Goal: Browse casually

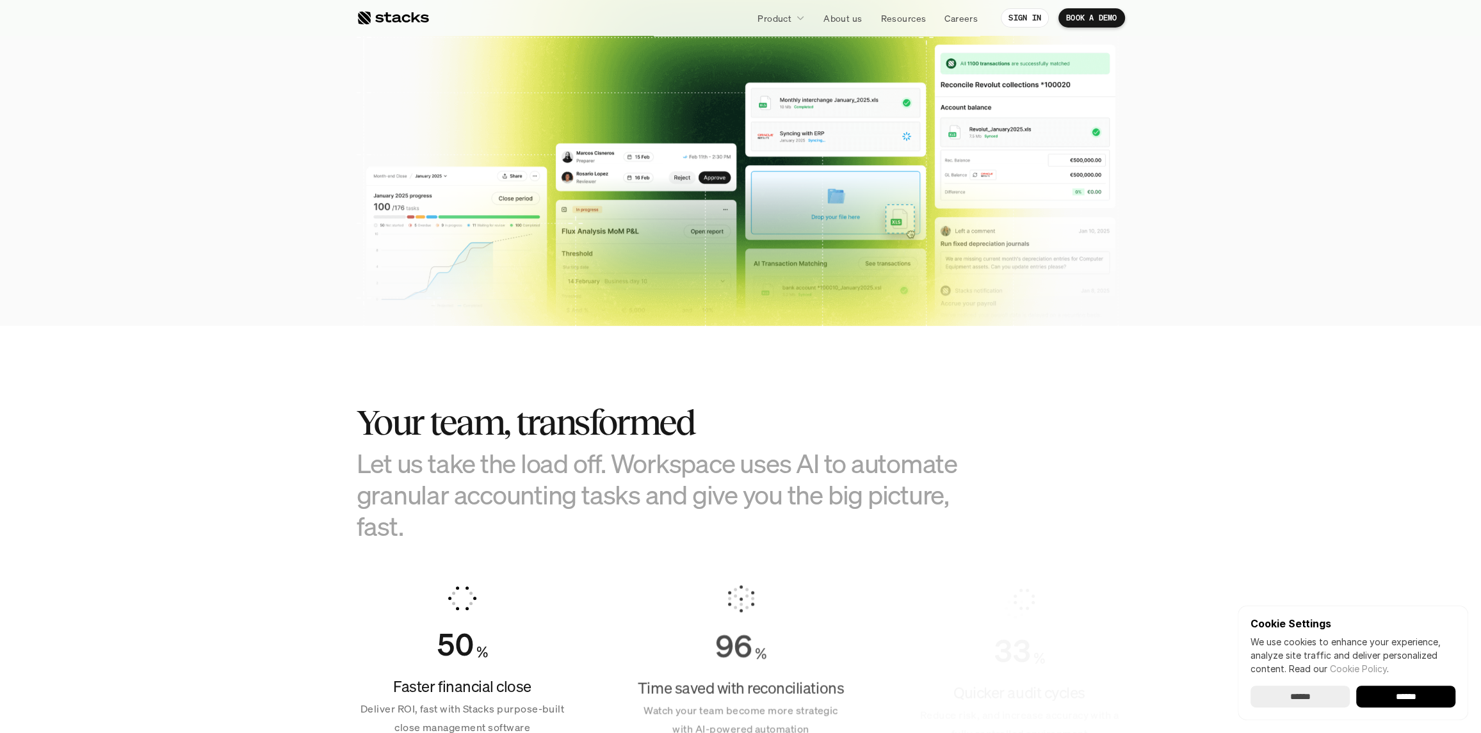
scroll to position [640, 0]
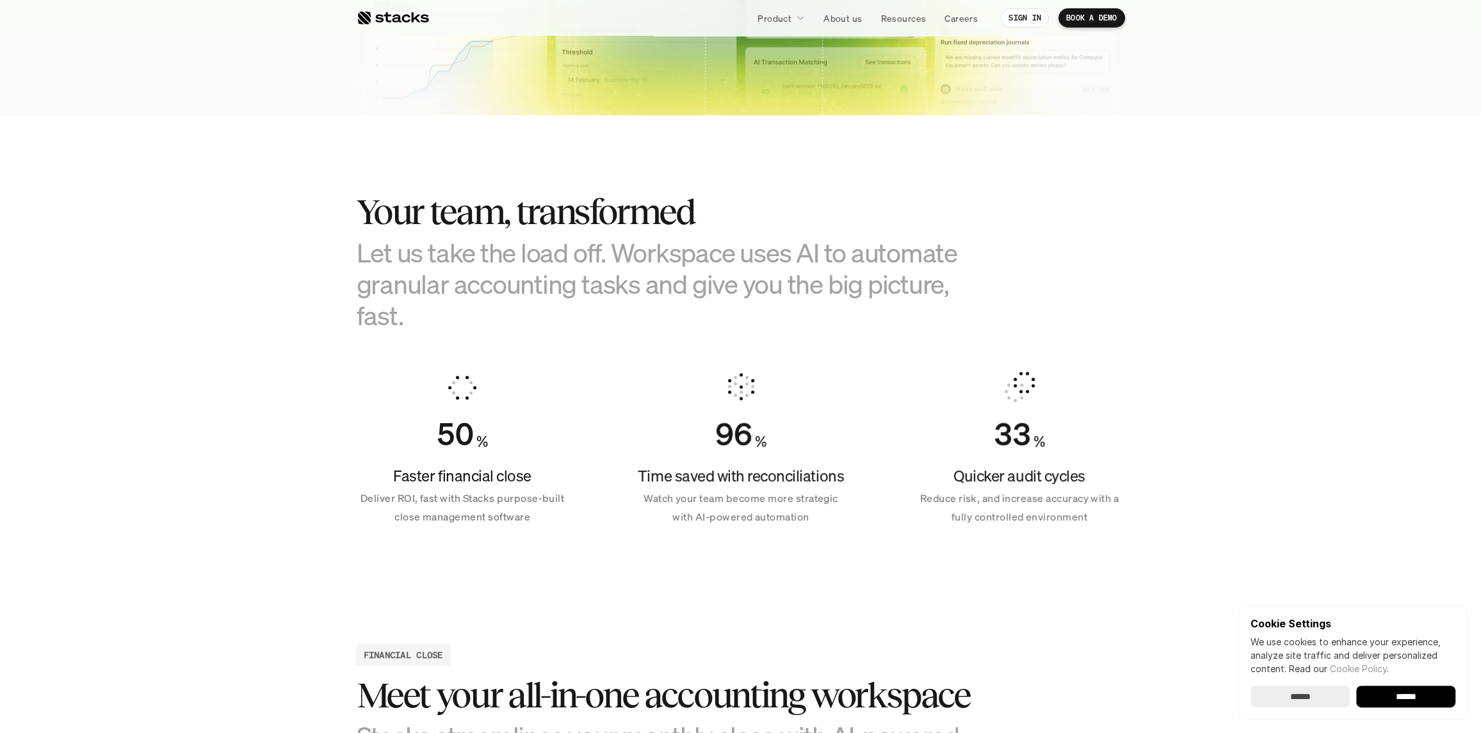
click at [1377, 695] on input "******" at bounding box center [1405, 697] width 99 height 22
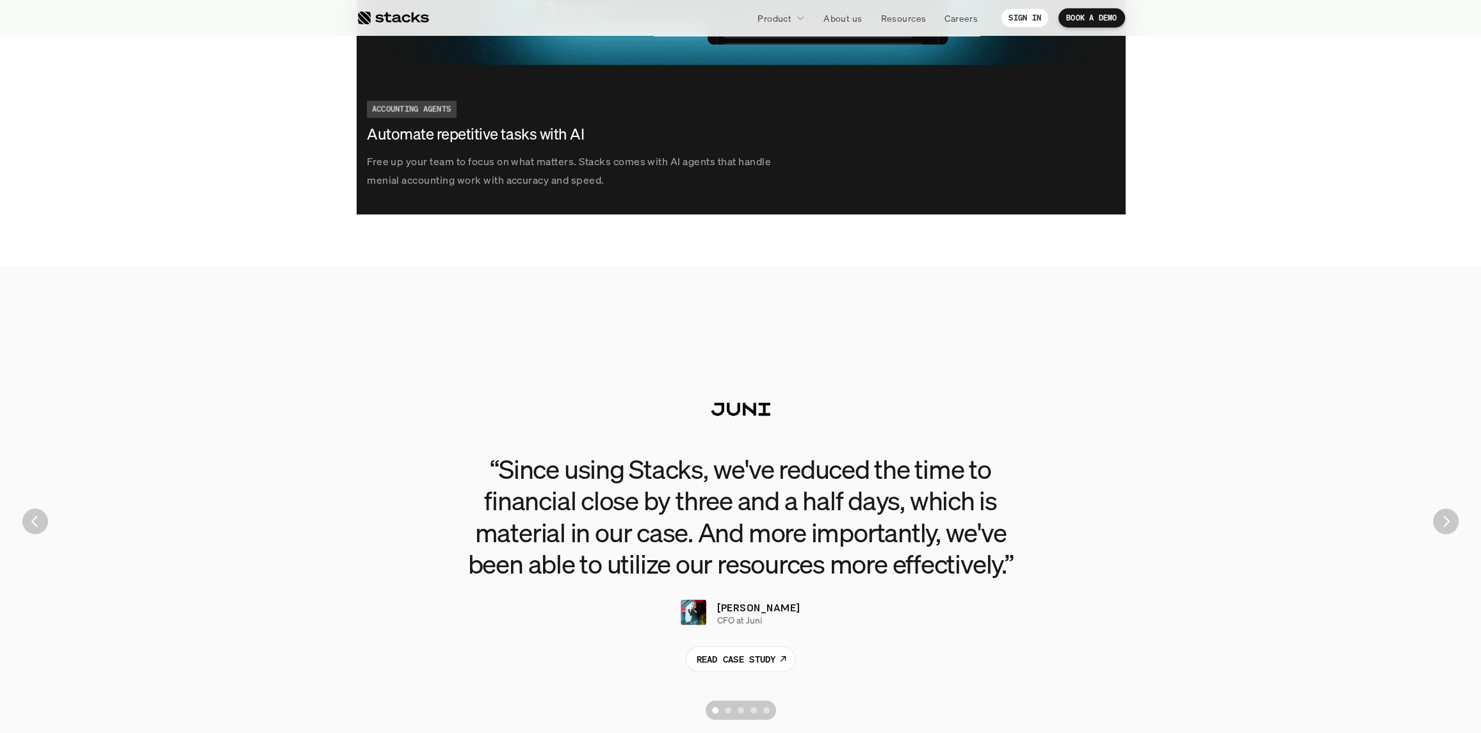
scroll to position [2689, 0]
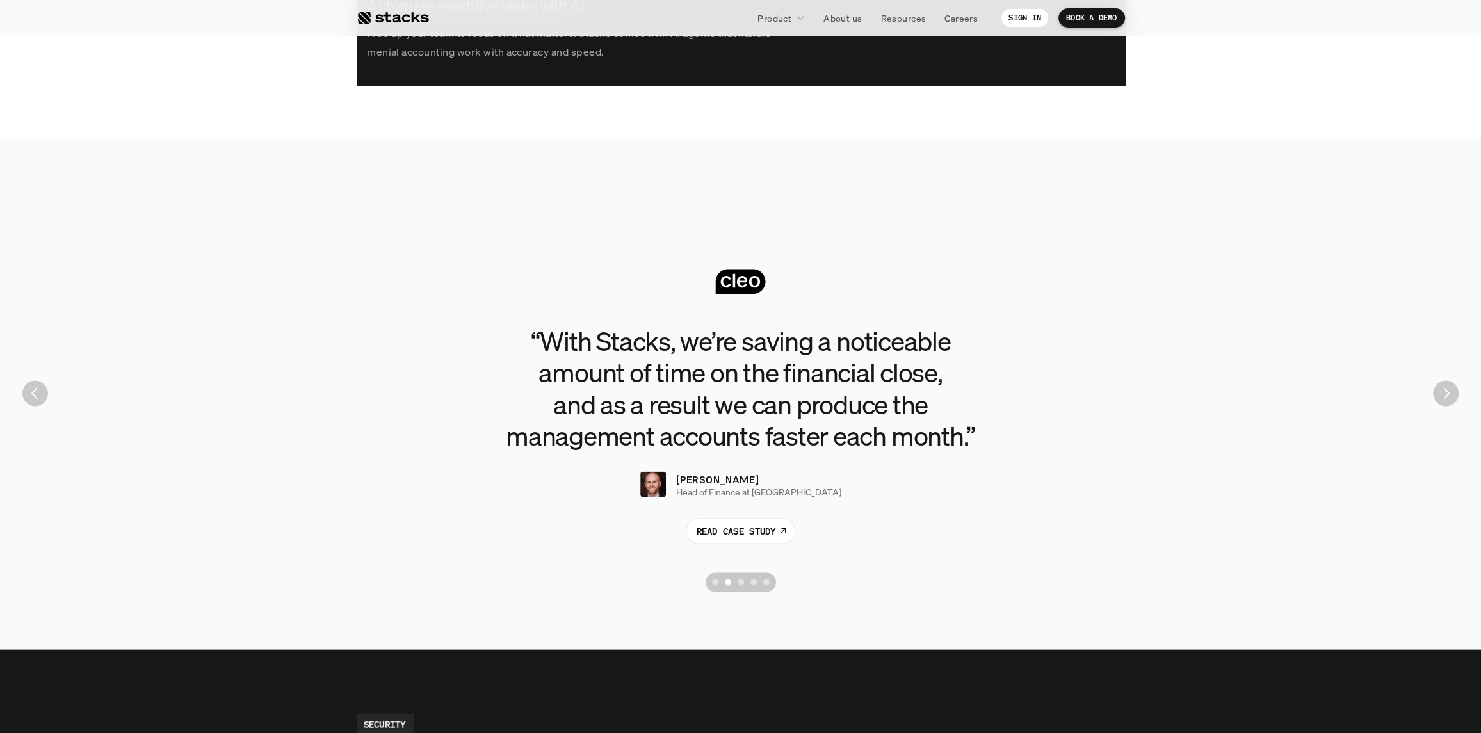
click at [35, 399] on img "Previous" at bounding box center [35, 393] width 26 height 26
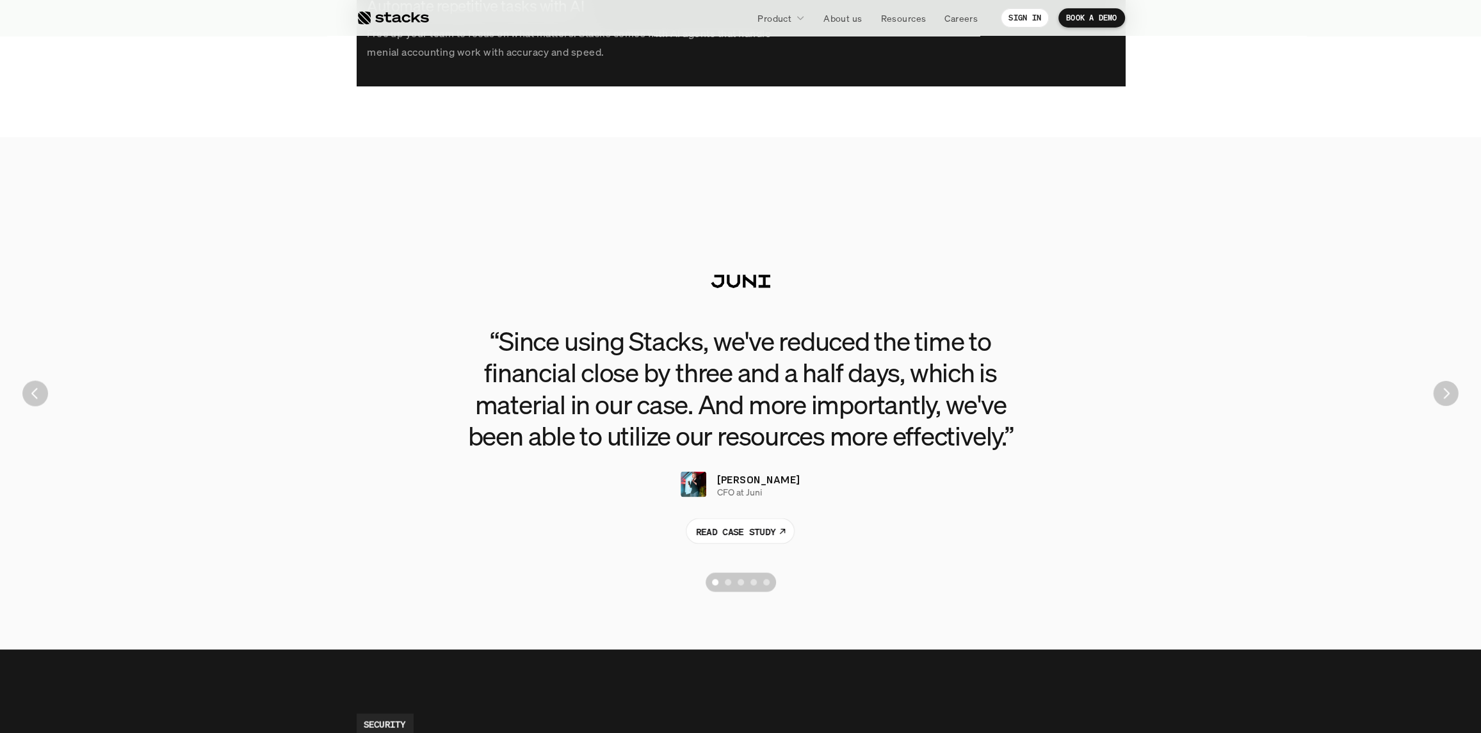
click at [1444, 398] on img "Next" at bounding box center [1445, 393] width 25 height 25
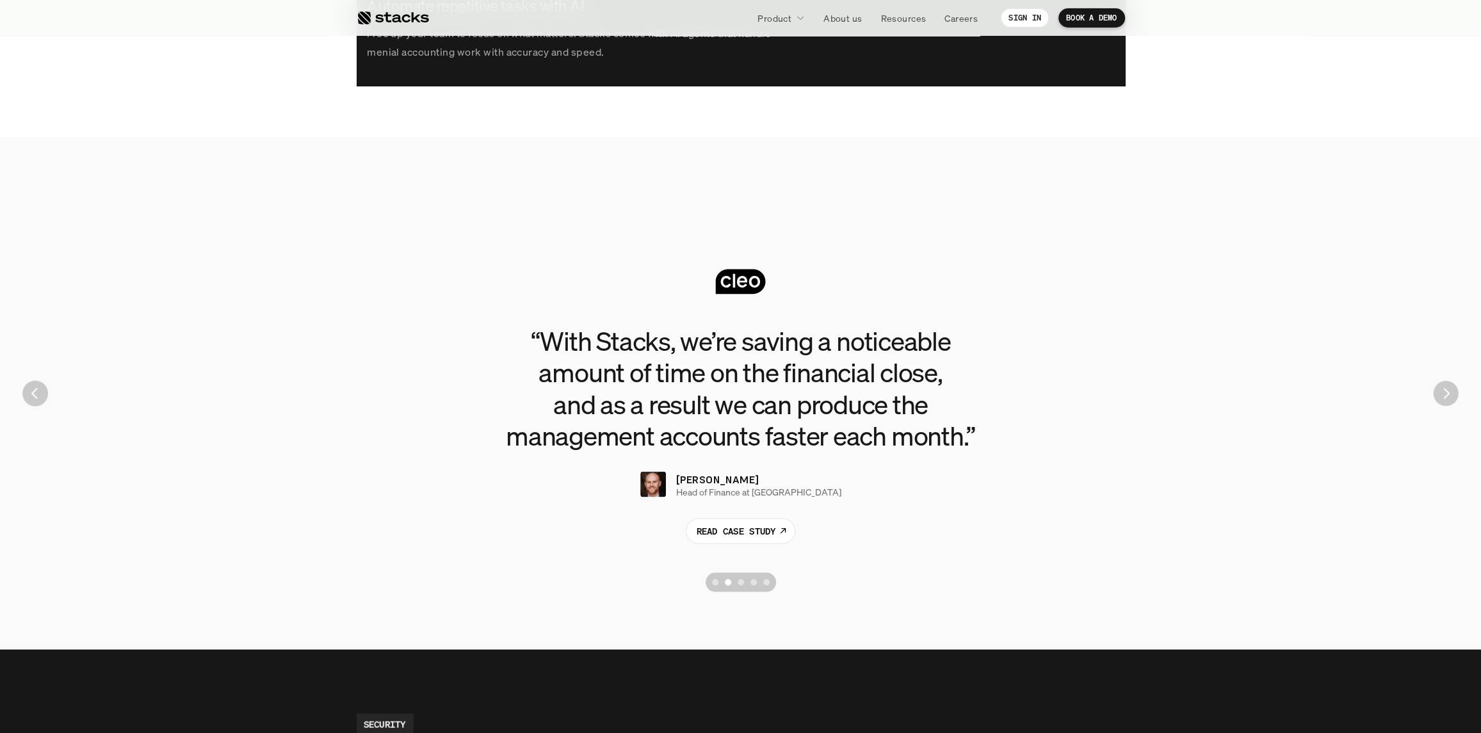
click at [1444, 398] on img "Next" at bounding box center [1445, 393] width 25 height 25
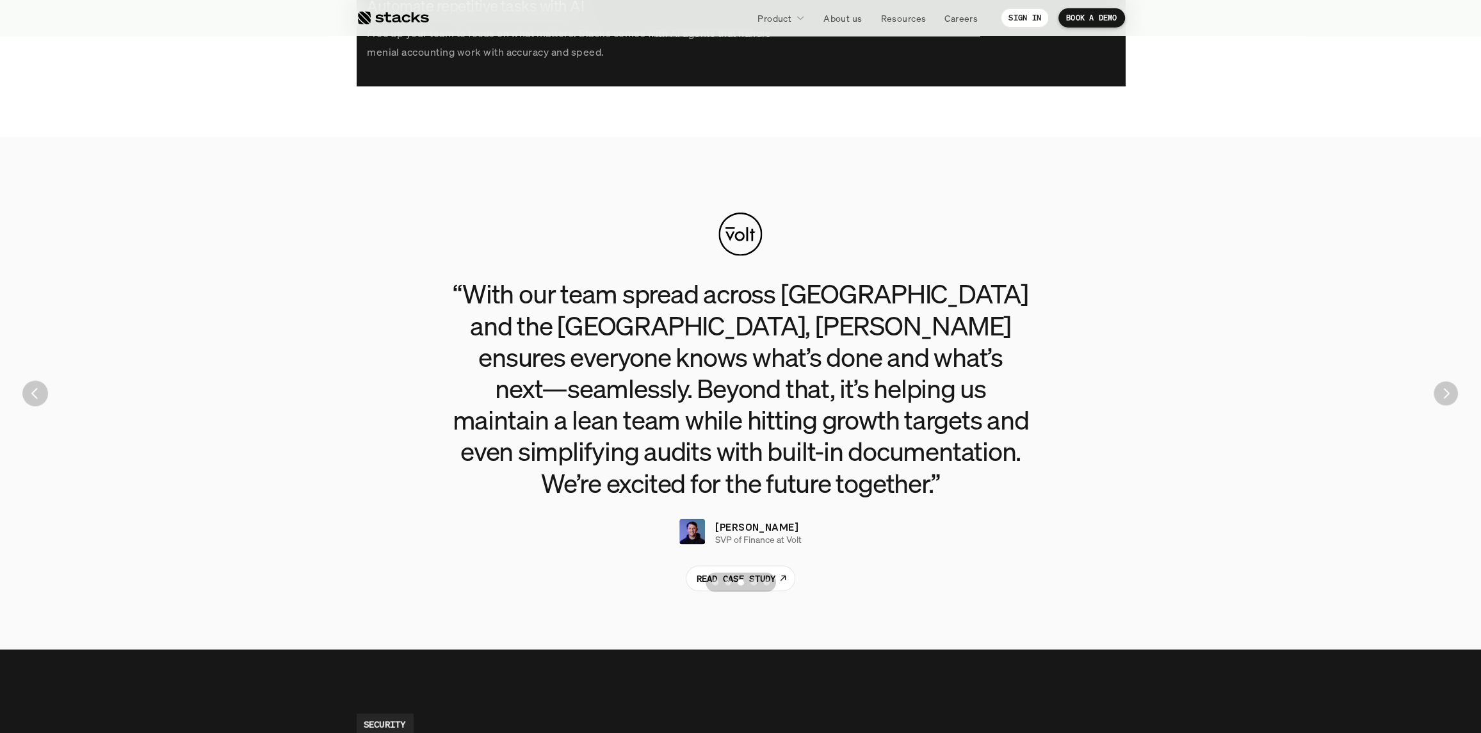
click at [1444, 398] on img "Next" at bounding box center [1445, 393] width 24 height 24
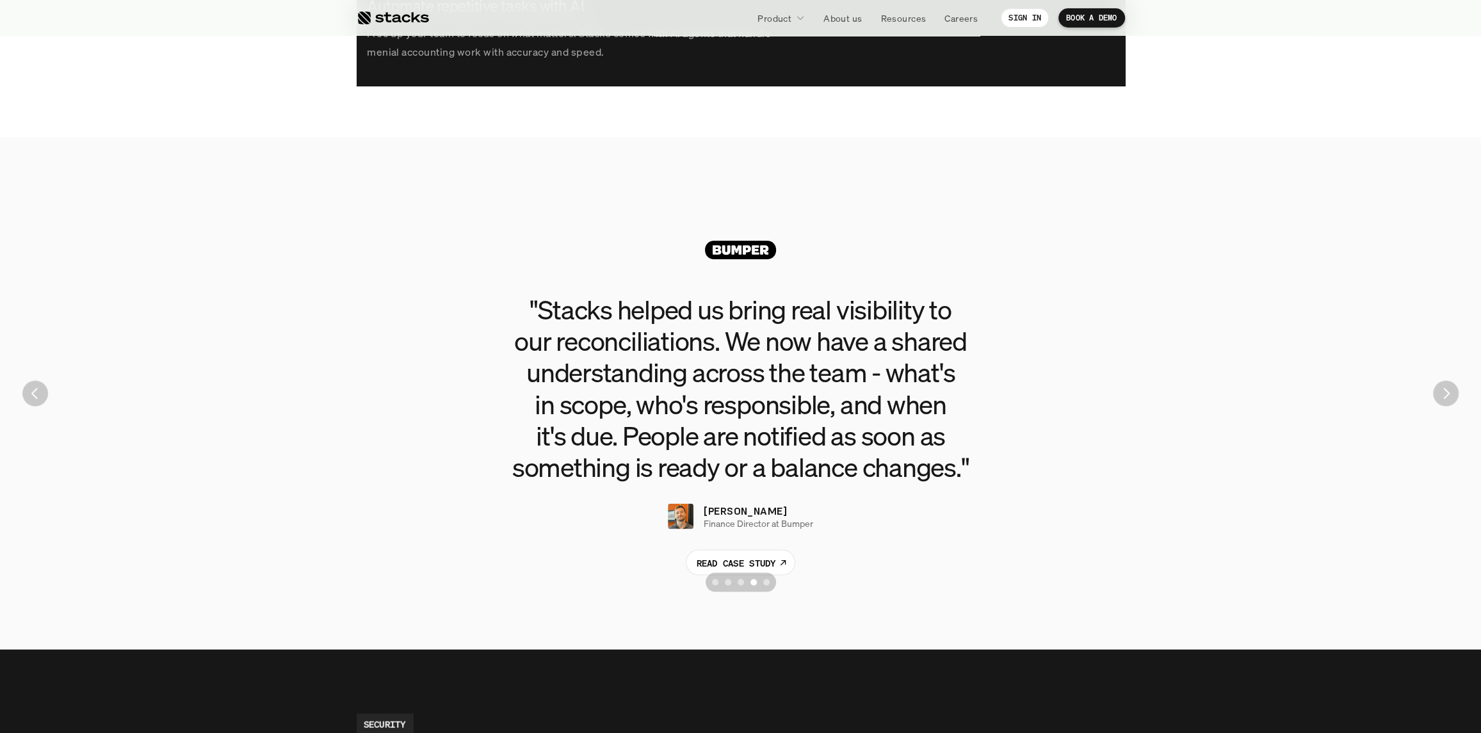
click at [1444, 398] on img "Next" at bounding box center [1446, 393] width 26 height 26
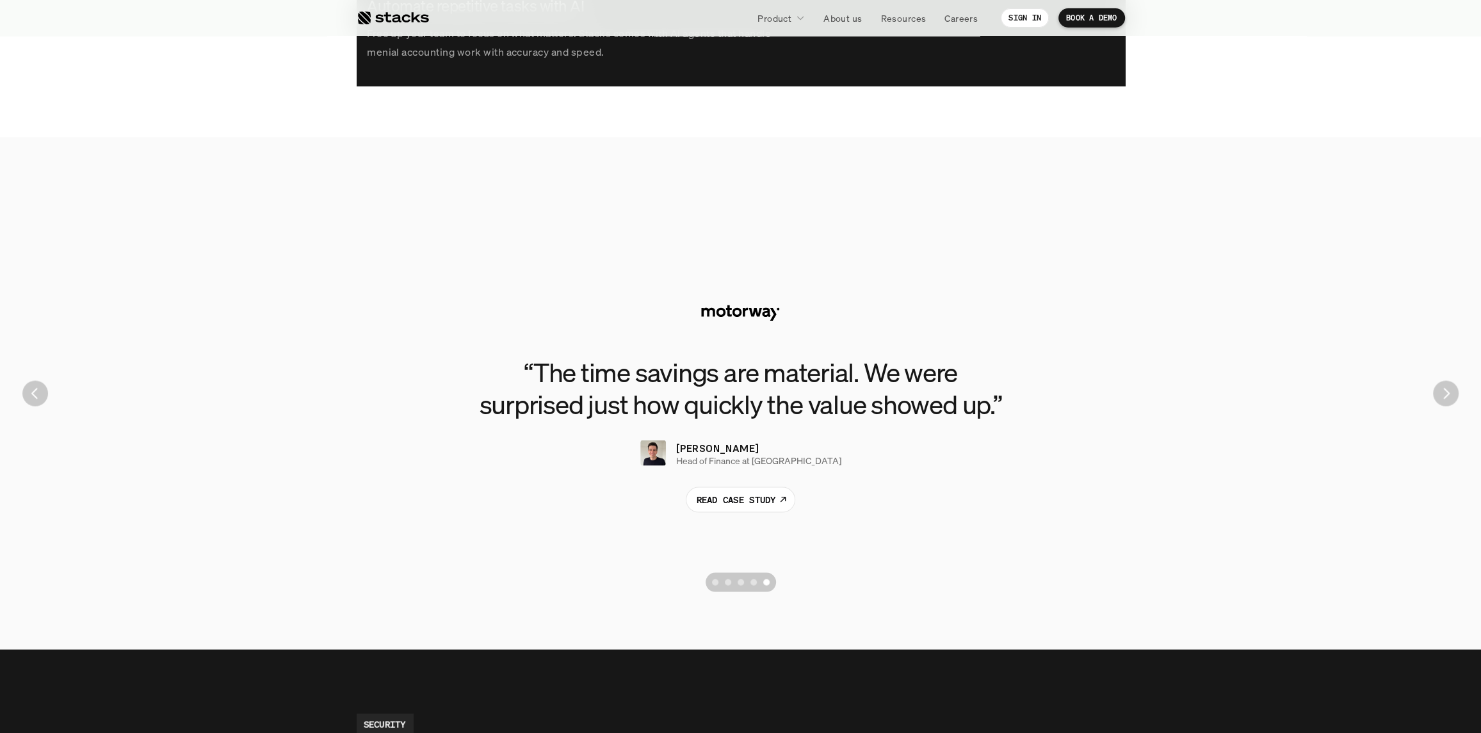
click at [1444, 398] on img "Next" at bounding box center [1446, 393] width 26 height 26
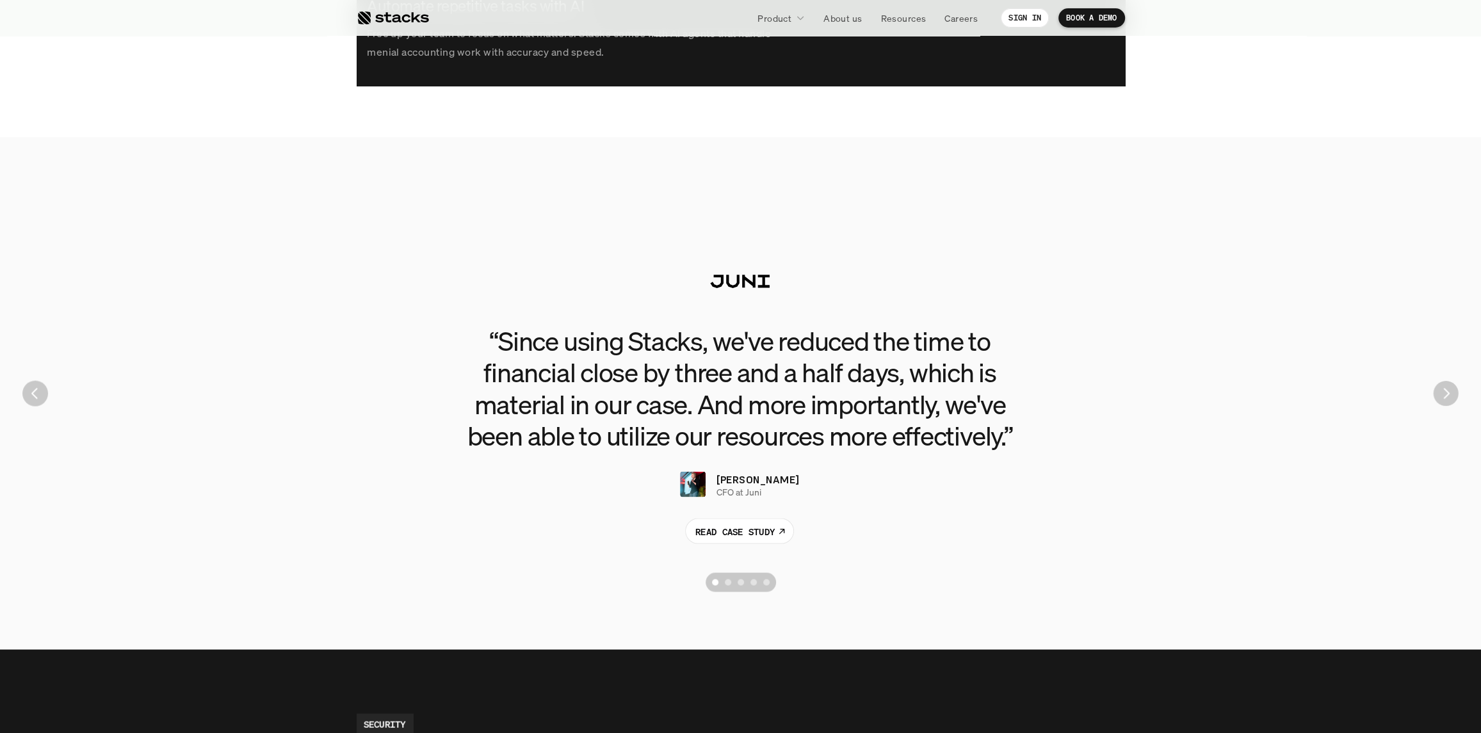
click at [1444, 398] on img "Next" at bounding box center [1445, 393] width 25 height 25
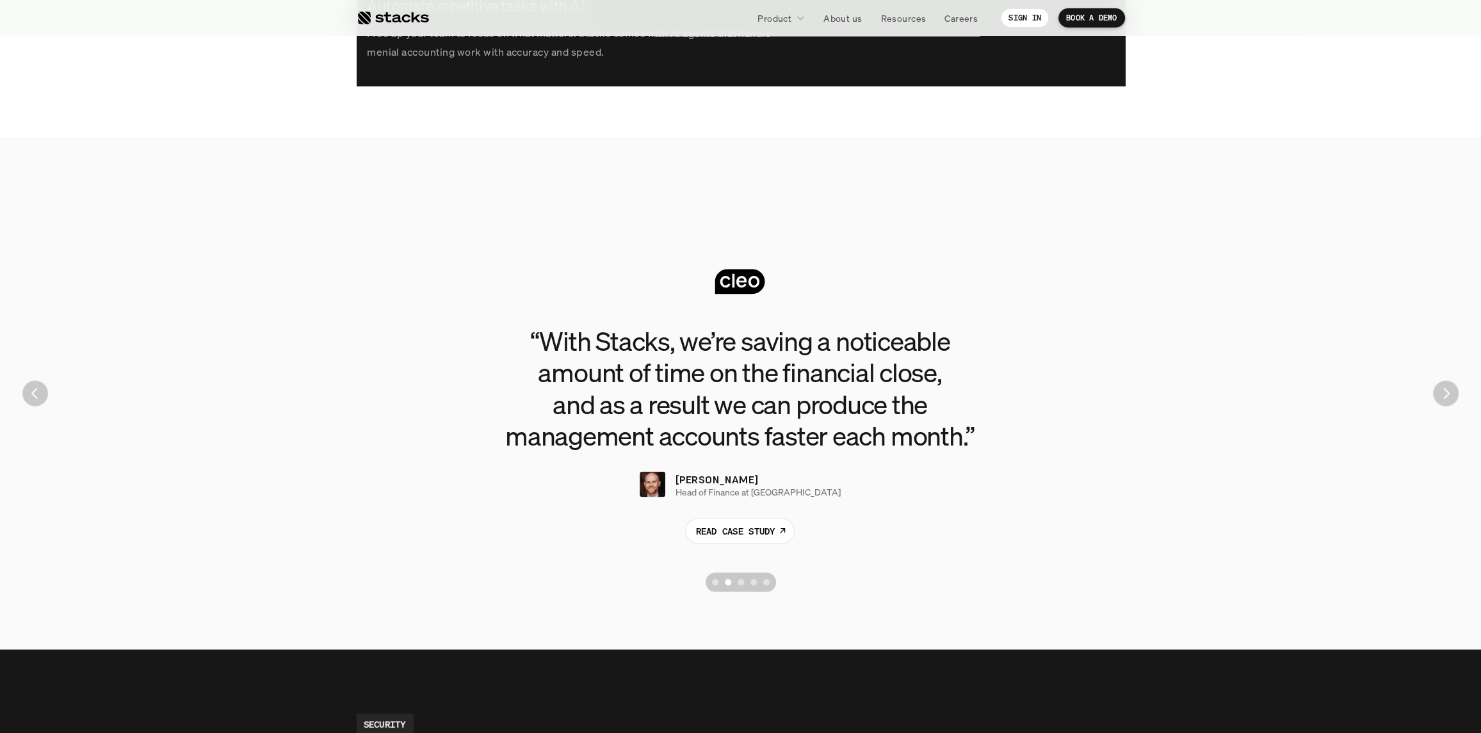
click at [1444, 398] on img "Next" at bounding box center [1446, 393] width 26 height 26
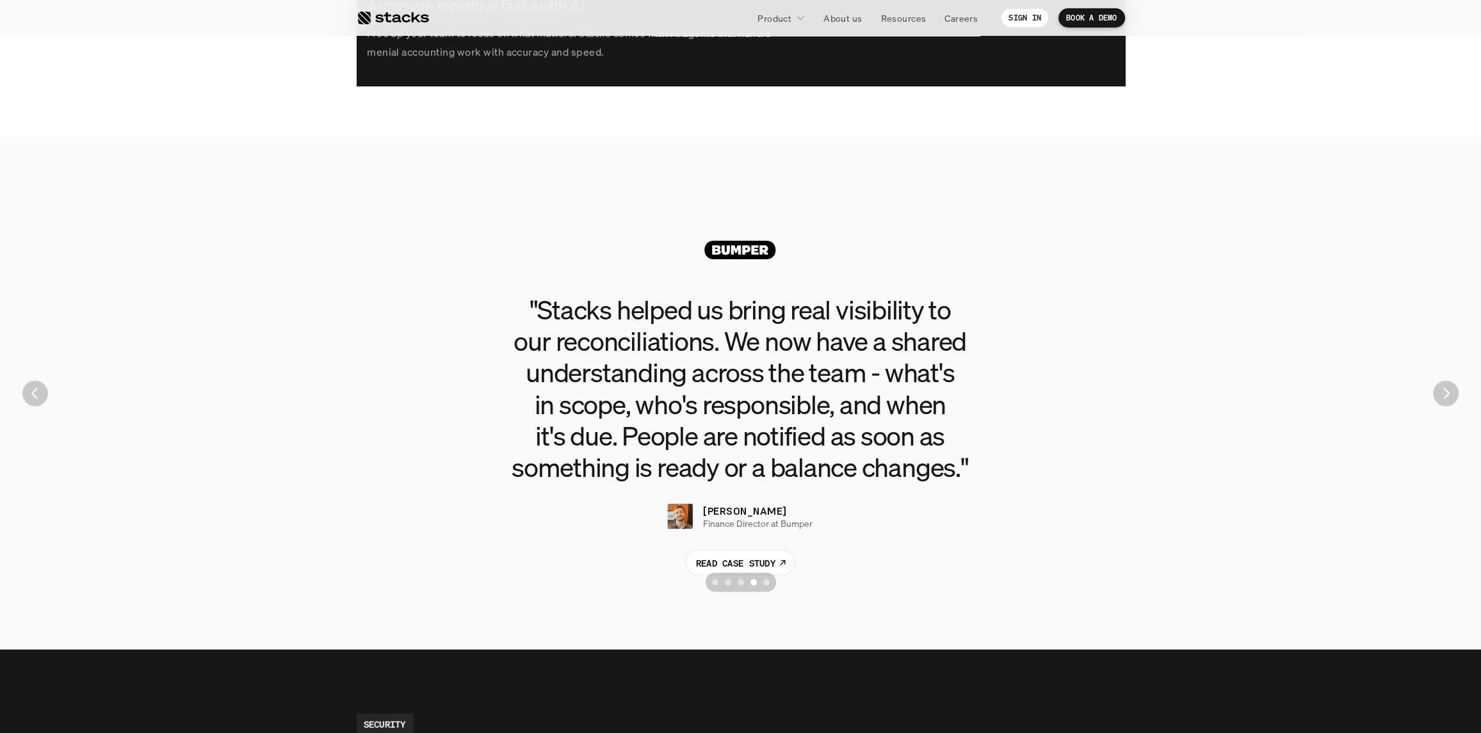
click at [38, 395] on img "Previous" at bounding box center [35, 393] width 26 height 26
